Goal: Navigation & Orientation: Find specific page/section

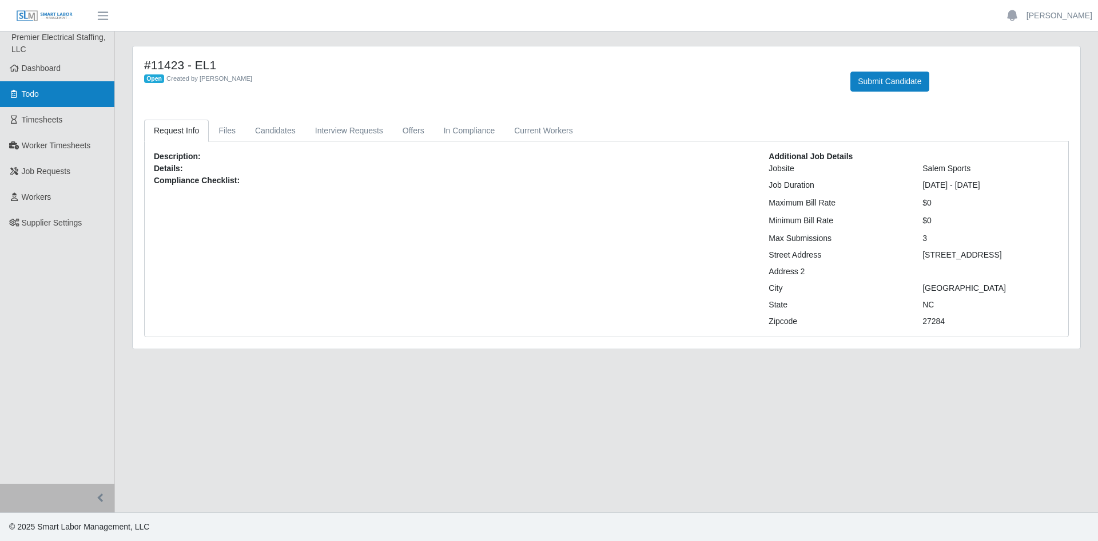
click at [50, 97] on link "Todo" at bounding box center [57, 94] width 114 height 26
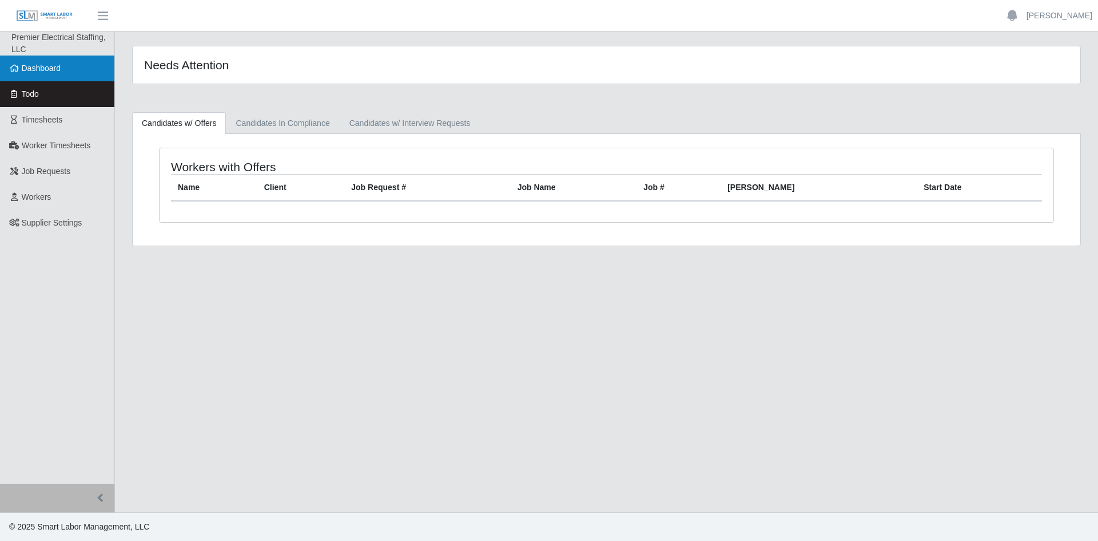
click at [86, 72] on link "Dashboard" at bounding box center [57, 68] width 114 height 26
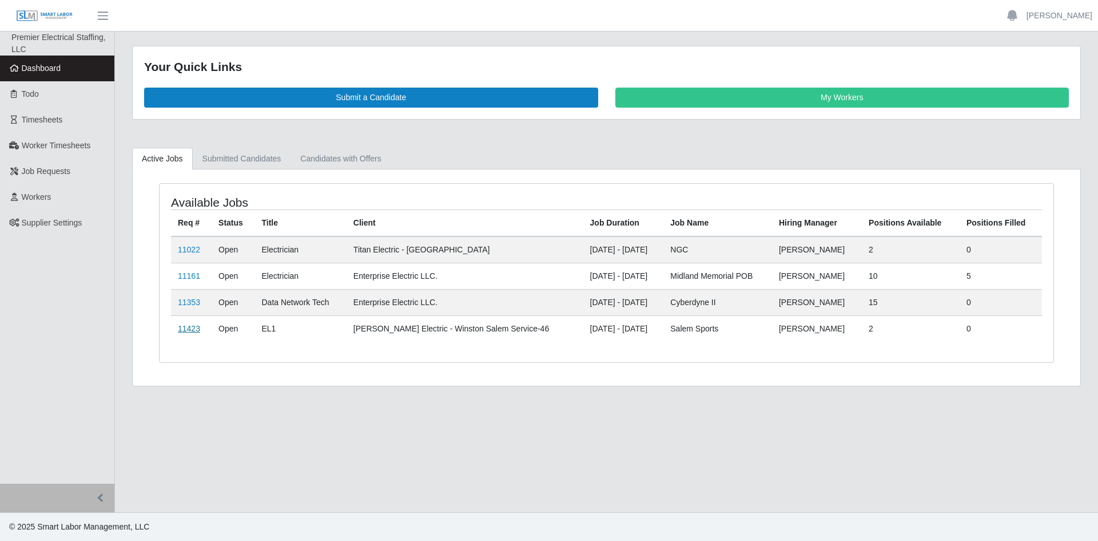
click at [189, 327] on link "11423" at bounding box center [189, 328] width 22 height 9
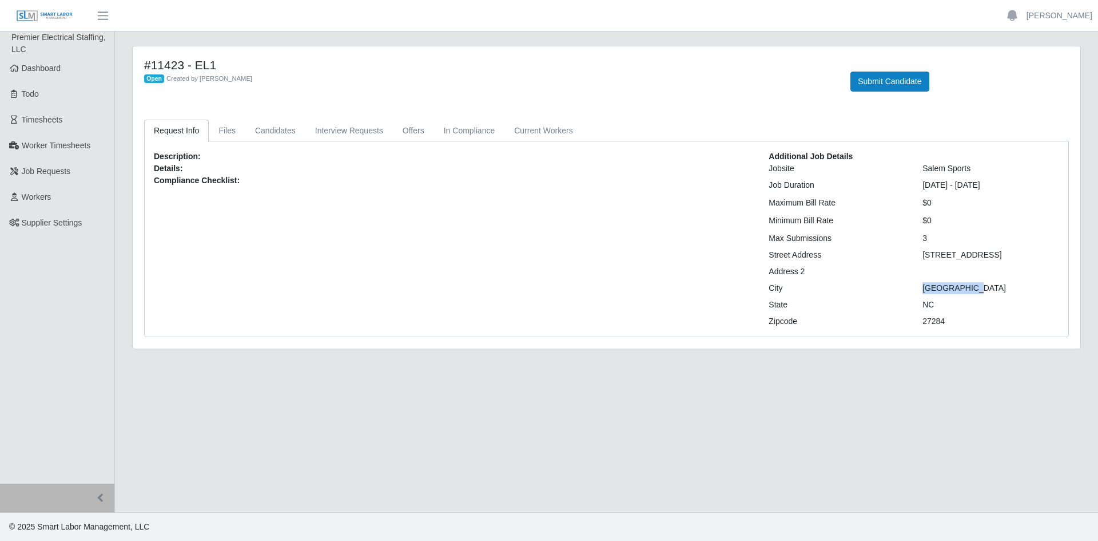
drag, startPoint x: 971, startPoint y: 286, endPoint x: 920, endPoint y: 289, distance: 50.4
click at [920, 289] on div "Kernersville" at bounding box center [991, 288] width 154 height 12
copy div "Kernersville"
